Goal: Transaction & Acquisition: Purchase product/service

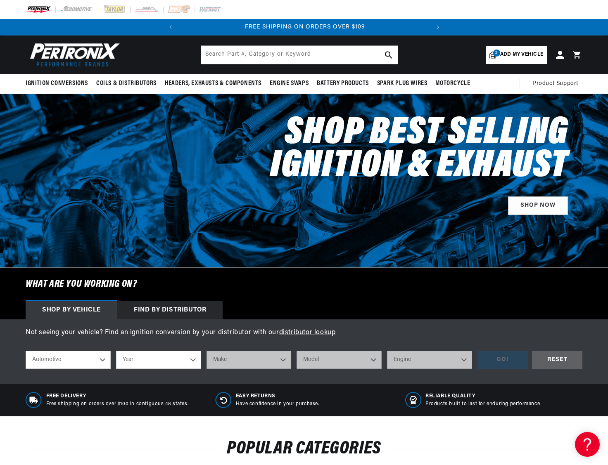
scroll to position [0, 250]
click at [187, 365] on select "Year 2026 2025 2024 2023 2022 2021 2020 2019 2018 2017 2016 2015 2014 2013 2012…" at bounding box center [158, 360] width 85 height 18
select select "1961"
click at [116, 351] on select "Year 2026 2025 2024 2023 2022 2021 2020 2019 2018 2017 2016 2015 2014 2013 2012…" at bounding box center [158, 360] width 85 height 18
select select "1961"
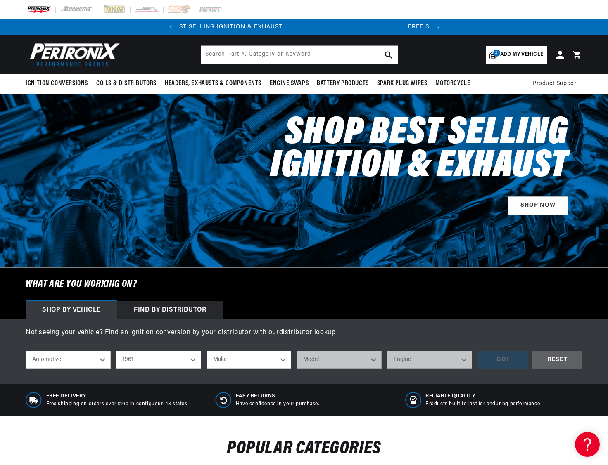
click at [272, 359] on select "Make Alfa Romeo American Motors Aston Martin Austin Austin Healey Buick Cadilla…" at bounding box center [248, 360] width 85 height 18
select select "Chevrolet"
click at [206, 351] on select "Make Alfa Romeo American Motors Aston Martin Austin Austin Healey Buick Cadilla…" at bounding box center [248, 360] width 85 height 18
select select "Chevrolet"
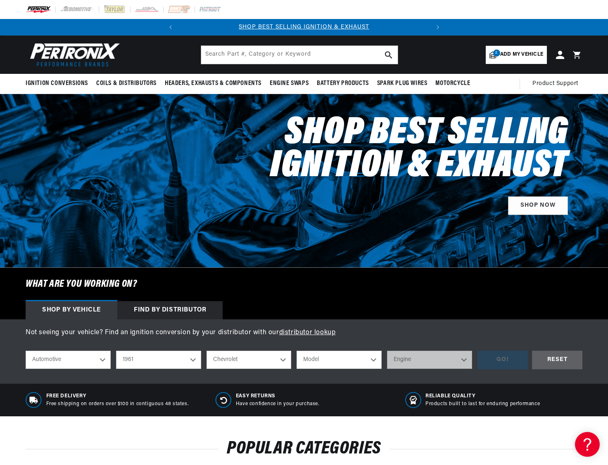
click at [373, 359] on select "Model Bel Air Biscayne Brookwood C10 Pickup C20 Pickup C30 Pickup C40 Corvair C…" at bounding box center [338, 360] width 85 height 18
select select "Corvair"
click at [296, 351] on select "Model Bel Air Biscayne Brookwood C10 Pickup C20 Pickup C30 Pickup C40 Corvair C…" at bounding box center [338, 360] width 85 height 18
select select "Corvair"
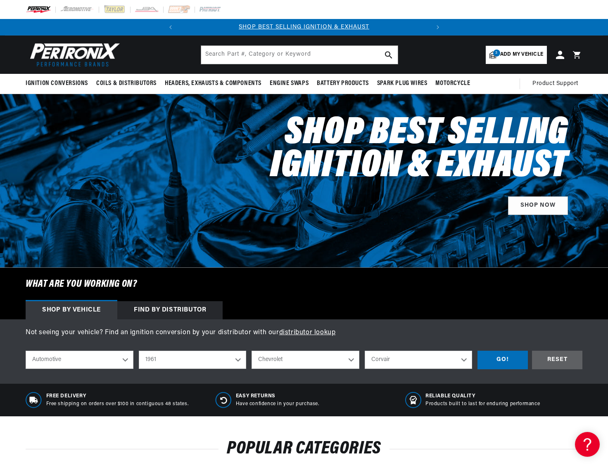
click at [443, 362] on select "Bel Air Biscayne Brookwood C10 Pickup C20 Pickup C30 Pickup C40 Corvair Corvett…" at bounding box center [419, 360] width 108 height 18
click at [509, 359] on div "GO!" at bounding box center [502, 360] width 50 height 19
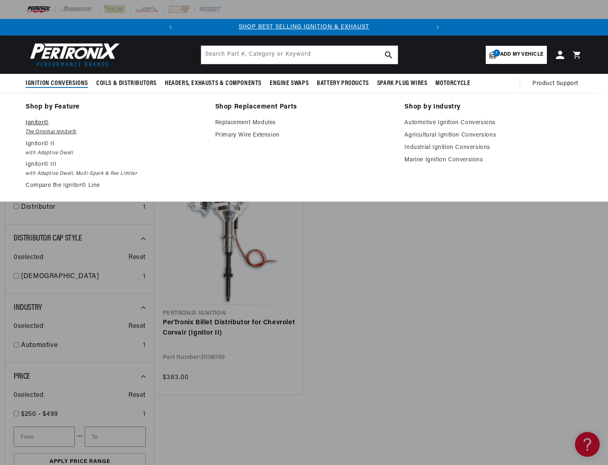
click at [48, 130] on em "The Original Ignitor©" at bounding box center [115, 132] width 178 height 9
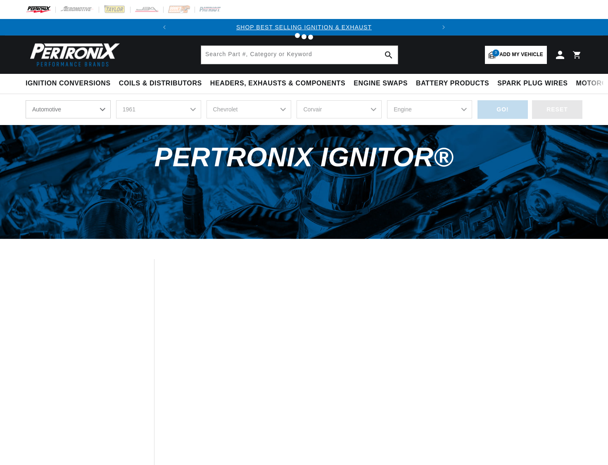
select select "1961"
select select "Chevrolet"
select select "Corvair"
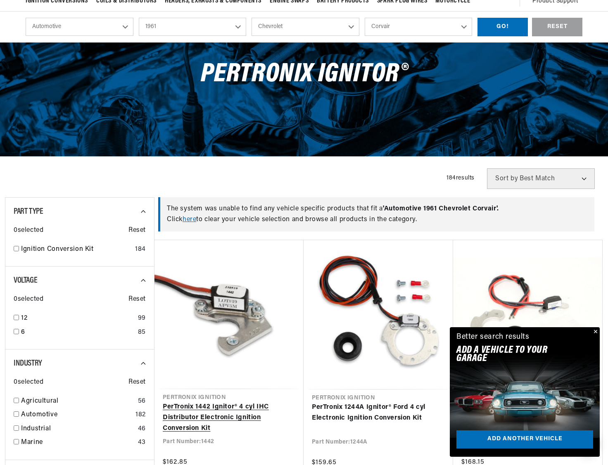
scroll to position [0, 250]
